Goal: Use online tool/utility: Utilize a website feature to perform a specific function

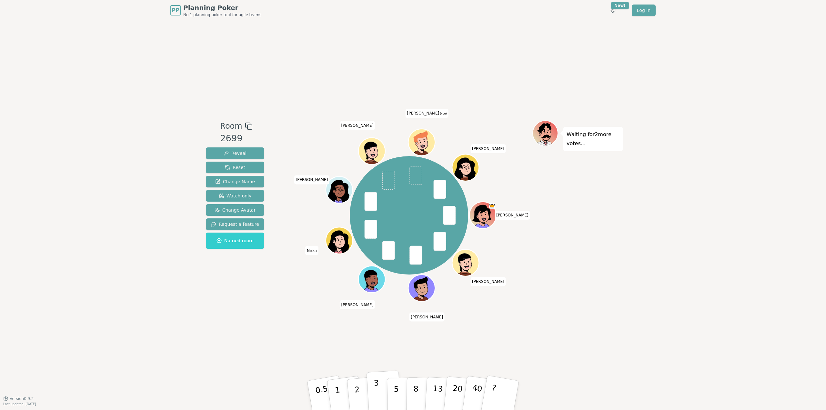
click at [376, 393] on p "3" at bounding box center [376, 395] width 7 height 35
click at [395, 389] on p "5" at bounding box center [395, 395] width 5 height 35
click at [397, 396] on p "5" at bounding box center [395, 395] width 5 height 35
drag, startPoint x: 397, startPoint y: 393, endPoint x: 264, endPoint y: 337, distance: 144.2
click at [397, 393] on p "5" at bounding box center [395, 401] width 5 height 35
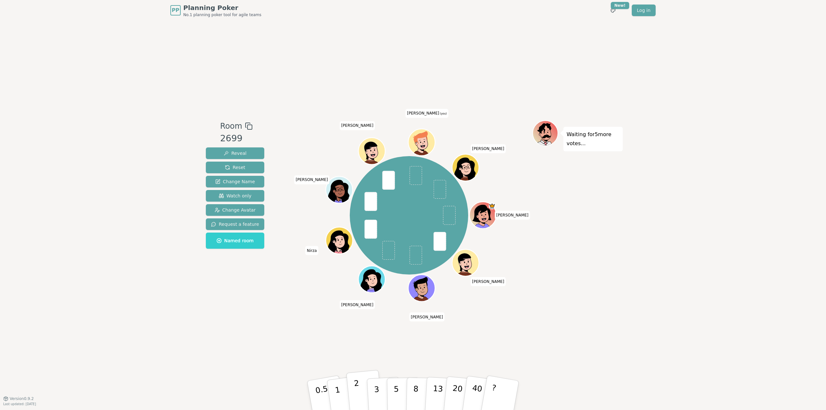
click at [358, 391] on p "2" at bounding box center [357, 396] width 8 height 35
drag, startPoint x: 374, startPoint y: 393, endPoint x: 261, endPoint y: 339, distance: 125.4
click at [374, 393] on p "3" at bounding box center [377, 402] width 7 height 35
